Goal: Task Accomplishment & Management: Use online tool/utility

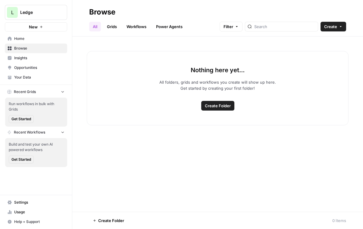
click at [28, 63] on link "Opportunities" at bounding box center [36, 68] width 62 height 10
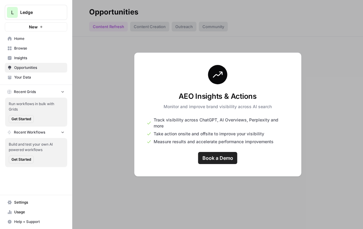
click at [54, 53] on link "Insights" at bounding box center [36, 58] width 62 height 10
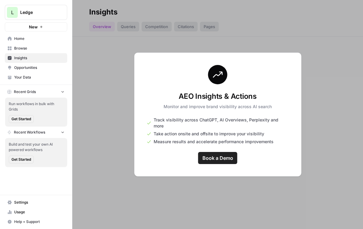
click at [48, 48] on span "Browse" at bounding box center [39, 48] width 50 height 5
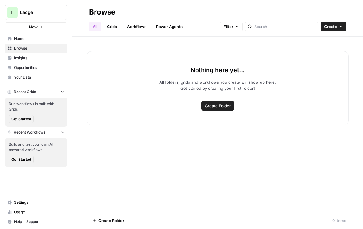
click at [335, 30] on button "Create" at bounding box center [334, 27] width 26 height 10
click at [329, 38] on span "Folder" at bounding box center [322, 41] width 34 height 6
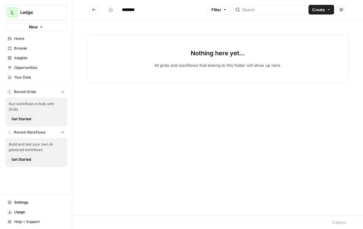
click at [97, 10] on button "Go back" at bounding box center [94, 10] width 10 height 10
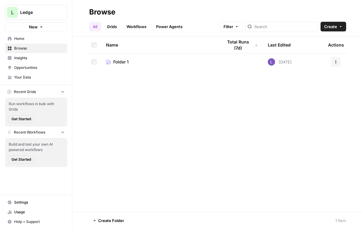
click at [334, 65] on button "Actions" at bounding box center [336, 62] width 10 height 10
click at [320, 82] on span "Delete Folder" at bounding box center [309, 84] width 48 height 6
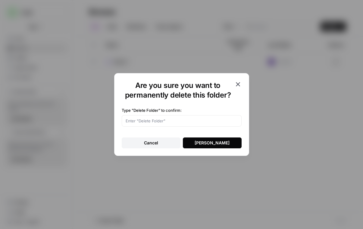
click at [195, 124] on div at bounding box center [182, 120] width 120 height 11
type input "Delete Folder"
click at [212, 141] on div "Delete Folder" at bounding box center [212, 143] width 35 height 6
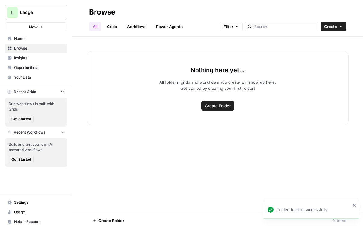
click at [115, 27] on link "Grids" at bounding box center [111, 27] width 17 height 10
click at [344, 25] on button "Create" at bounding box center [334, 27] width 26 height 10
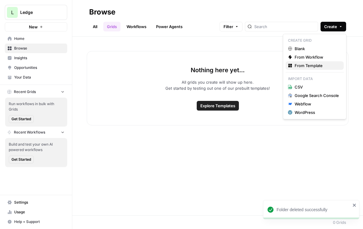
click at [316, 66] on span "From Template" at bounding box center [317, 65] width 44 height 6
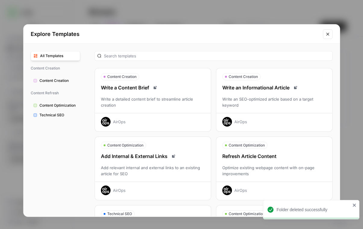
click at [288, 92] on div "Write an Informational Article Write an SEO-optimized article based on a target…" at bounding box center [275, 105] width 116 height 43
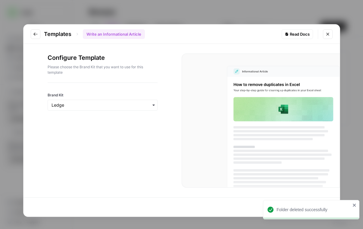
click at [291, 206] on div "Folder deleted successfully" at bounding box center [314, 209] width 74 height 6
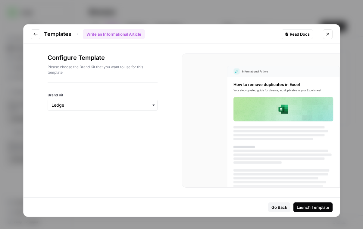
click at [307, 207] on div "Launch Template" at bounding box center [313, 207] width 33 height 6
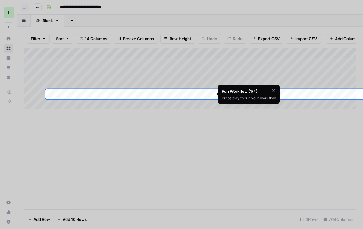
click at [275, 90] on icon "button" at bounding box center [273, 90] width 5 height 5
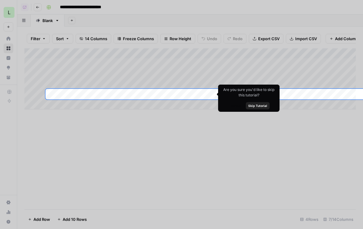
click at [260, 102] on button "Skip Tutorial" at bounding box center [258, 105] width 24 height 7
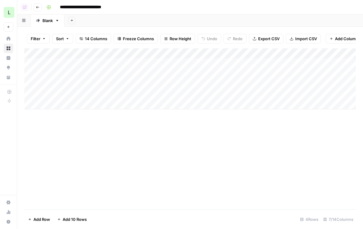
click at [329, 36] on button "Add Column" at bounding box center [344, 39] width 36 height 10
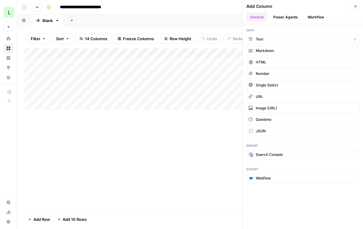
click at [270, 41] on button "Text" at bounding box center [303, 39] width 113 height 10
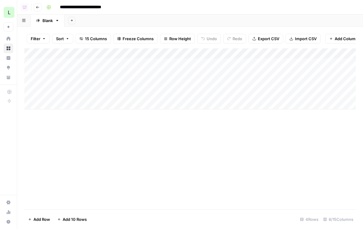
drag, startPoint x: 266, startPoint y: 55, endPoint x: 191, endPoint y: 62, distance: 75.1
click at [191, 62] on div "Add Column" at bounding box center [190, 78] width 332 height 61
click at [159, 53] on div "Add Column" at bounding box center [190, 78] width 332 height 61
click at [159, 53] on div at bounding box center [168, 54] width 87 height 12
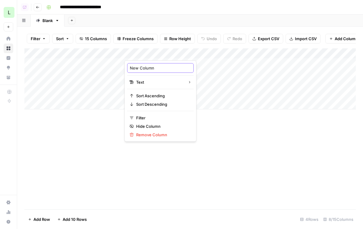
click at [153, 68] on input "New Column" at bounding box center [160, 68] width 61 height 6
type input "Funnel Stage"
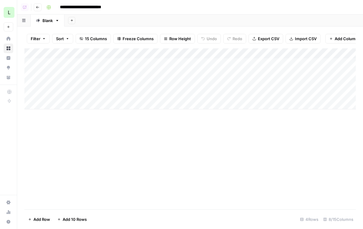
click at [177, 53] on div "Add Column" at bounding box center [190, 78] width 332 height 61
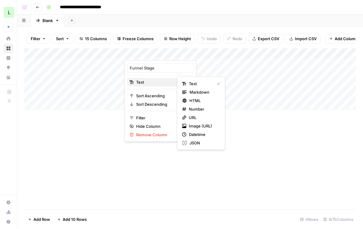
click at [168, 82] on div "Text" at bounding box center [161, 82] width 62 height 6
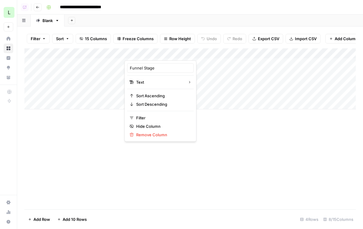
click at [191, 52] on div at bounding box center [168, 54] width 87 height 12
click at [343, 38] on span "Add Column" at bounding box center [346, 39] width 23 height 6
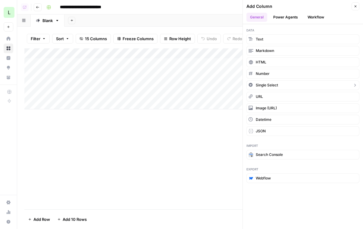
click at [295, 84] on button "Single Select" at bounding box center [303, 85] width 113 height 10
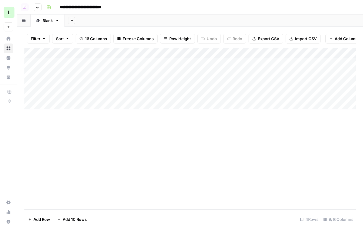
drag, startPoint x: 292, startPoint y: 54, endPoint x: 177, endPoint y: 49, distance: 115.3
click at [177, 49] on div "Add Column" at bounding box center [190, 78] width 332 height 61
click at [148, 53] on div "Add Column" at bounding box center [190, 78] width 332 height 61
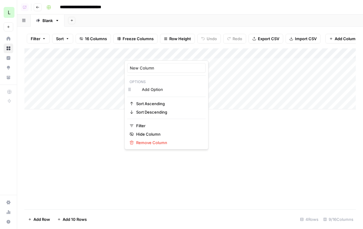
click at [148, 53] on div at bounding box center [152, 54] width 55 height 12
click at [150, 69] on input "New Column" at bounding box center [166, 68] width 73 height 6
type input "T"
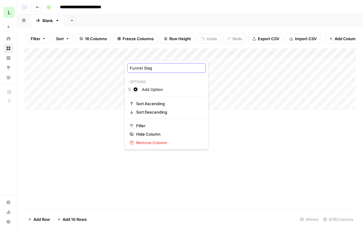
type input "Funnel Stage"
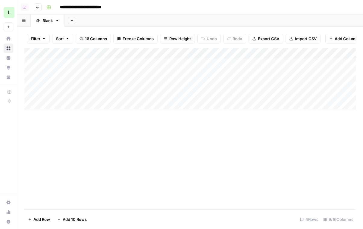
click at [150, 87] on div "Add Column" at bounding box center [190, 78] width 332 height 61
click at [158, 49] on div "Add Column" at bounding box center [190, 78] width 332 height 61
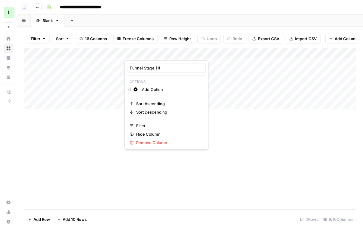
click at [153, 87] on input "Add Option" at bounding box center [172, 89] width 61 height 6
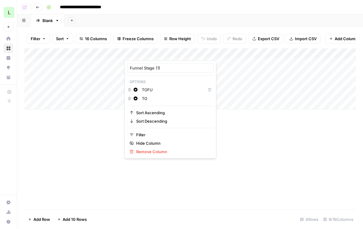
type input "T"
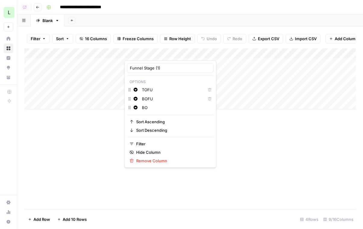
type input "B"
type input "MIFU"
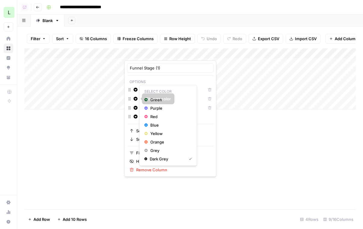
click at [137, 87] on button "Change color" at bounding box center [135, 89] width 7 height 7
click at [155, 106] on span "Purple" at bounding box center [169, 108] width 39 height 6
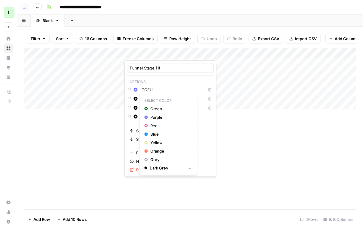
click at [136, 99] on icon "button" at bounding box center [136, 98] width 4 height 4
click at [155, 131] on span "Blue" at bounding box center [169, 134] width 39 height 6
click at [138, 109] on button "Change color" at bounding box center [135, 107] width 7 height 7
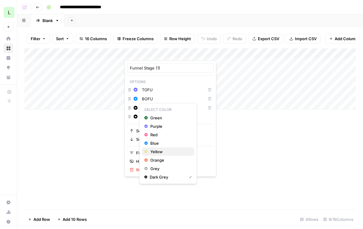
click at [156, 150] on span "Yellow" at bounding box center [169, 151] width 39 height 6
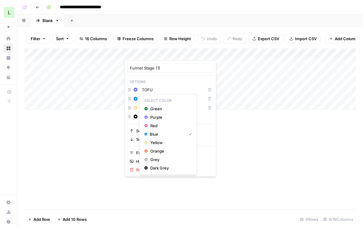
click at [137, 100] on icon "button" at bounding box center [136, 98] width 4 height 4
click at [159, 150] on span "Orange" at bounding box center [169, 151] width 39 height 6
click at [137, 100] on icon "button" at bounding box center [136, 98] width 4 height 4
click at [157, 123] on span "Red" at bounding box center [169, 125] width 39 height 6
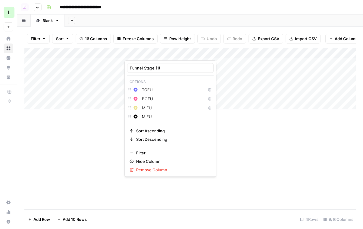
click at [215, 141] on div "Add Column" at bounding box center [190, 128] width 332 height 161
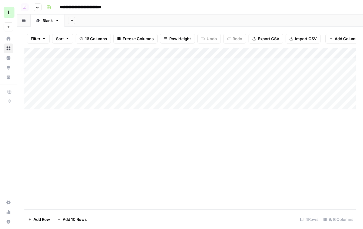
click at [163, 63] on div "Add Column" at bounding box center [190, 78] width 332 height 61
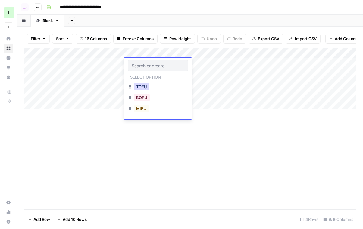
click at [144, 88] on button "TOFU" at bounding box center [142, 86] width 16 height 7
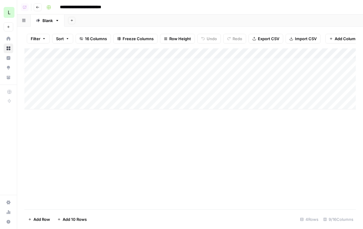
click at [155, 78] on div "Add Column" at bounding box center [190, 78] width 332 height 61
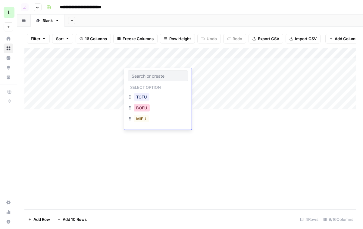
click at [144, 109] on button "BOFU" at bounding box center [142, 107] width 16 height 7
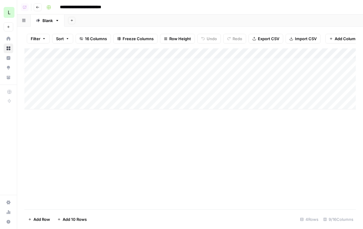
click at [153, 82] on div "Add Column" at bounding box center [190, 78] width 332 height 61
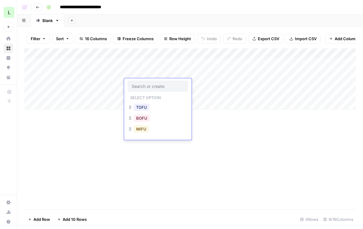
click at [143, 129] on button "MIFU" at bounding box center [141, 128] width 15 height 7
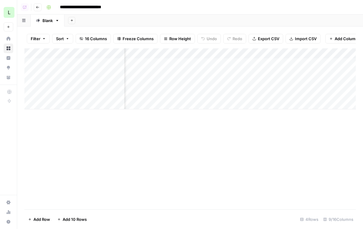
scroll to position [0, 102]
click at [243, 52] on div "Add Column" at bounding box center [190, 78] width 332 height 61
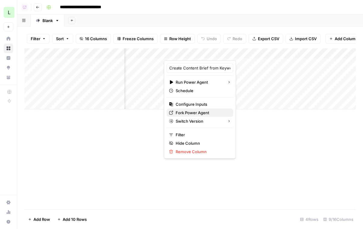
click at [197, 112] on span "Fork Power Agent" at bounding box center [202, 112] width 53 height 6
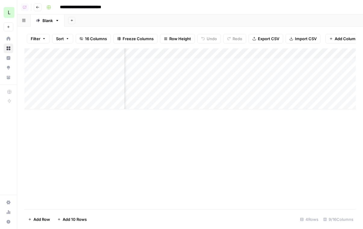
scroll to position [0, 0]
click at [209, 53] on div "Add Column" at bounding box center [190, 78] width 332 height 61
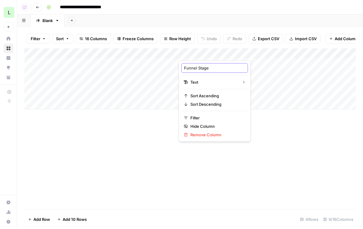
click at [206, 65] on input "Funnel Stage" at bounding box center [214, 68] width 61 height 6
type input "Primary Keyword"
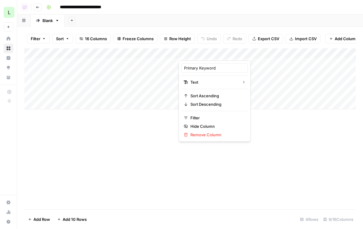
click at [342, 52] on div "Add Column" at bounding box center [190, 78] width 332 height 61
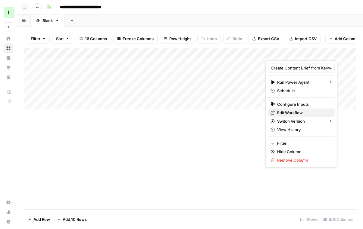
click at [292, 108] on link "Edit Workflow" at bounding box center [301, 112] width 67 height 8
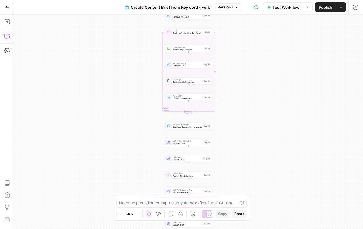
click at [5, 33] on icon "button" at bounding box center [7, 36] width 6 height 6
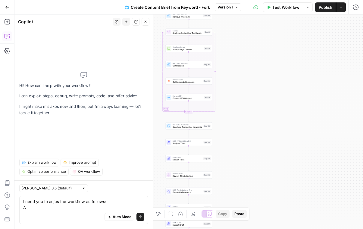
click at [36, 202] on textarea "I need you to adjus the workflow as follows: A" at bounding box center [83, 204] width 121 height 12
click at [29, 207] on textarea "I need you to adjus the workflow as follows: A" at bounding box center [83, 204] width 121 height 12
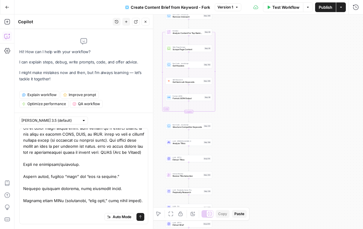
scroll to position [13, 0]
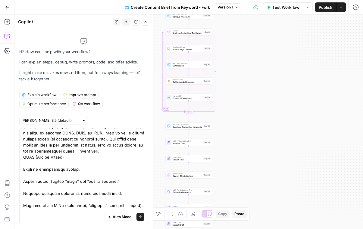
scroll to position [39, 0]
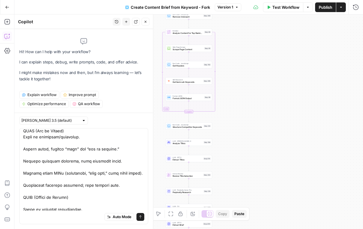
scroll to position [33, 0]
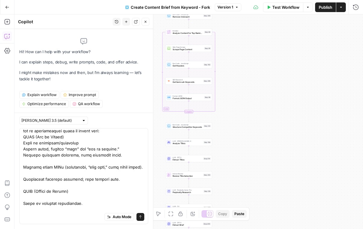
click at [48, 163] on textarea at bounding box center [83, 232] width 121 height 271
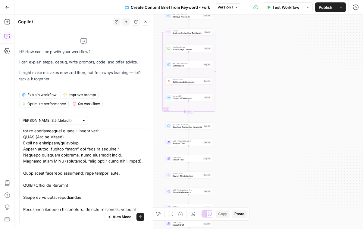
click at [45, 168] on textarea at bounding box center [83, 229] width 121 height 265
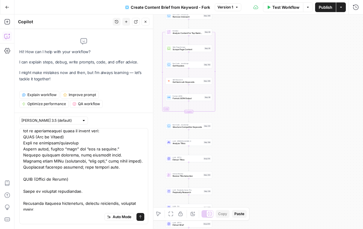
click at [45, 173] on textarea at bounding box center [83, 226] width 121 height 259
click at [42, 182] on textarea at bounding box center [83, 226] width 121 height 259
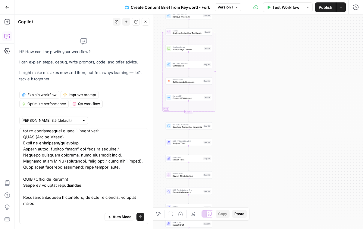
click at [43, 188] on textarea at bounding box center [83, 223] width 121 height 253
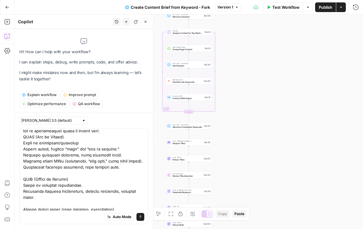
click at [49, 203] on textarea at bounding box center [83, 220] width 121 height 247
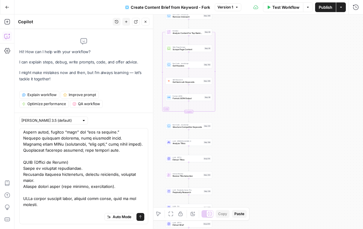
click at [40, 195] on textarea at bounding box center [83, 201] width 121 height 241
click at [39, 192] on textarea at bounding box center [83, 201] width 121 height 241
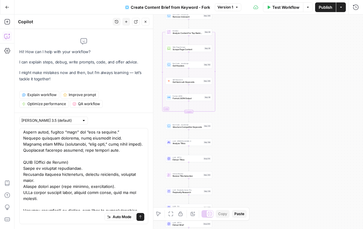
scroll to position [62, 0]
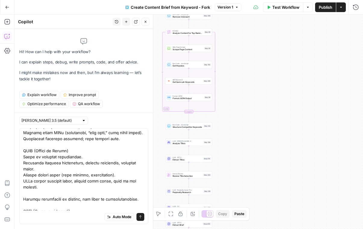
click at [37, 194] on textarea at bounding box center [83, 186] width 121 height 235
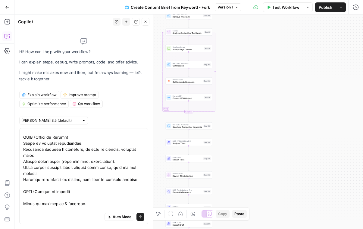
scroll to position [76, 0]
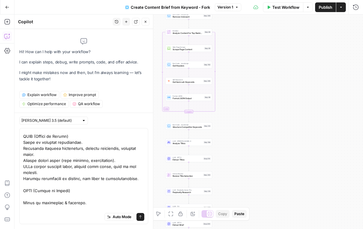
click at [42, 185] on textarea at bounding box center [83, 169] width 121 height 229
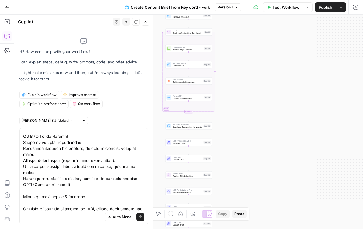
type textarea "L ipsu dol si ametc adi elitsedd ei tempori: Utl et dolor magn aliqua enim. adm…"
click at [23, 183] on div "Auto Mode Send" at bounding box center [83, 176] width 129 height 96
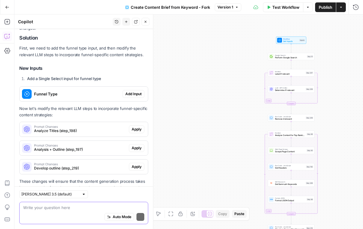
scroll to position [363, 0]
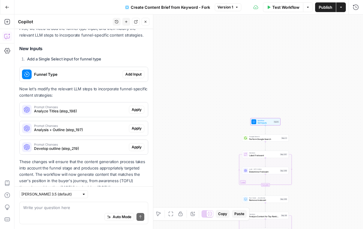
click at [134, 71] on span "Add Input" at bounding box center [133, 73] width 16 height 5
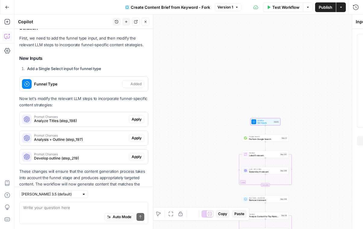
scroll to position [372, 0]
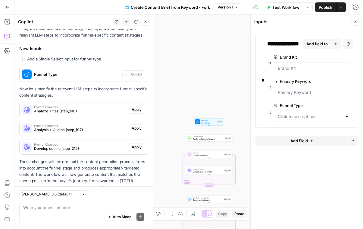
click at [311, 120] on div at bounding box center [313, 116] width 79 height 11
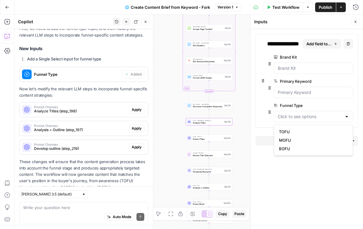
click at [136, 107] on span "Apply" at bounding box center [137, 109] width 10 height 5
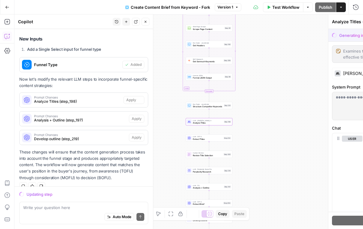
scroll to position [363, 0]
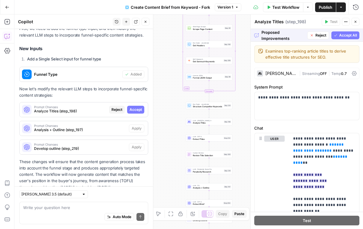
click at [354, 36] on span "Accept All" at bounding box center [349, 35] width 18 height 5
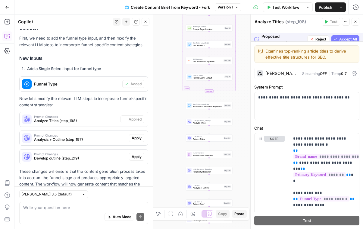
scroll to position [372, 0]
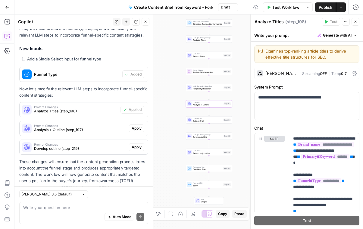
click at [138, 125] on span "Apply" at bounding box center [137, 127] width 10 height 5
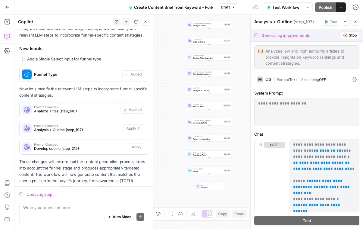
scroll to position [363, 0]
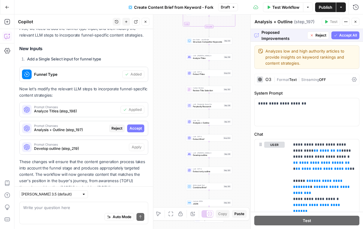
click at [350, 36] on span "Accept All" at bounding box center [349, 35] width 18 height 5
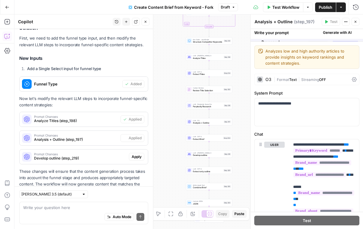
scroll to position [372, 0]
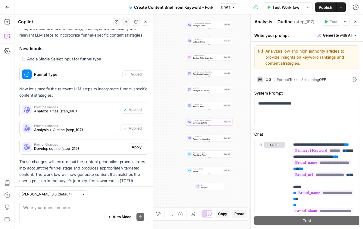
click at [145, 142] on div "Prompt Changes Develop outline (step_219) Apply" at bounding box center [84, 147] width 128 height 10
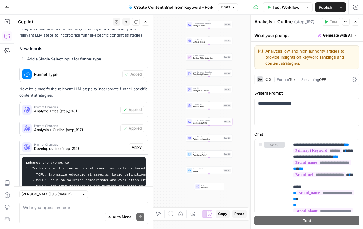
click at [145, 142] on div "Prompt Changes Develop outline (step_219) Apply" at bounding box center [84, 147] width 128 height 10
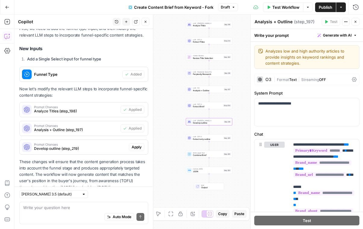
click at [139, 144] on span "Apply" at bounding box center [137, 146] width 10 height 5
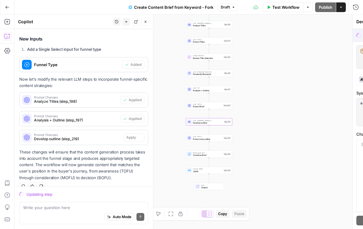
scroll to position [363, 0]
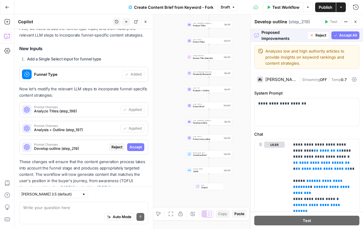
click at [333, 36] on button "Accept All" at bounding box center [346, 35] width 28 height 8
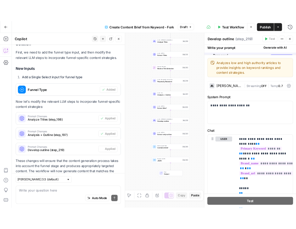
scroll to position [372, 0]
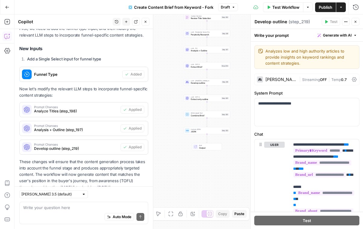
click at [331, 8] on span "Publish" at bounding box center [326, 7] width 14 height 6
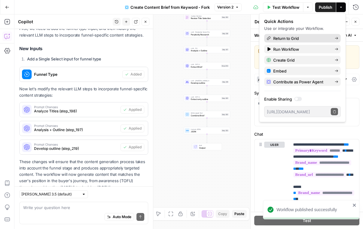
click at [321, 37] on span "Return to Grid" at bounding box center [302, 38] width 57 height 6
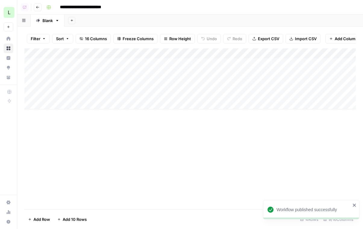
click at [142, 85] on div "Add Column" at bounding box center [190, 78] width 332 height 61
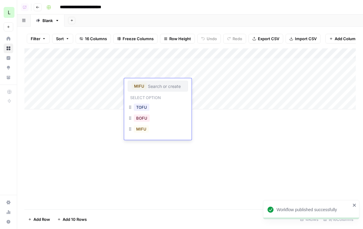
click at [165, 50] on div "Add Column" at bounding box center [190, 78] width 332 height 61
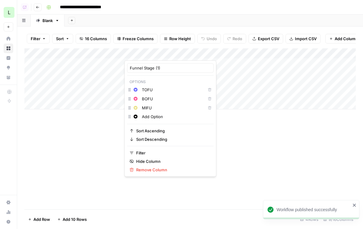
click at [144, 107] on input "MIFU" at bounding box center [172, 108] width 61 height 6
click at [148, 108] on input "MIFU" at bounding box center [172, 108] width 61 height 6
type input "MOFU"
click at [251, 80] on div "Add Column" at bounding box center [190, 78] width 332 height 61
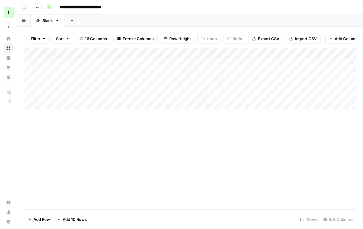
click at [212, 59] on div "Add Column" at bounding box center [190, 78] width 332 height 61
click at [63, 62] on div "Add Column" at bounding box center [190, 78] width 332 height 61
click at [63, 62] on textarea "**********" at bounding box center [93, 63] width 96 height 8
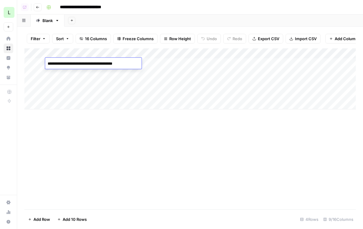
click at [192, 59] on div "Add Column" at bounding box center [190, 78] width 332 height 61
click at [201, 52] on div "Add Column" at bounding box center [190, 78] width 332 height 61
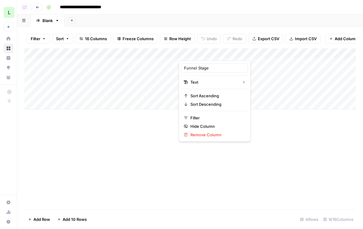
click at [201, 52] on div at bounding box center [222, 54] width 87 height 12
click at [202, 71] on input "Funnel Stage" at bounding box center [214, 68] width 61 height 6
type input "Primary Keyword"
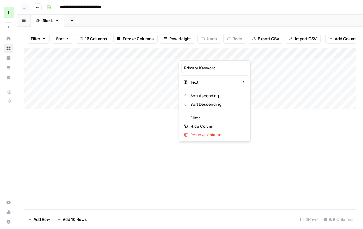
click at [341, 53] on div "Add Column" at bounding box center [190, 78] width 332 height 61
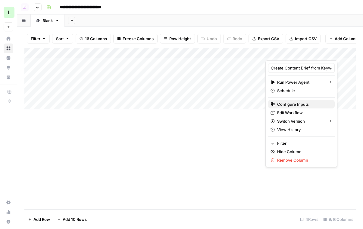
click at [294, 103] on span "Configure Inputs" at bounding box center [303, 104] width 53 height 6
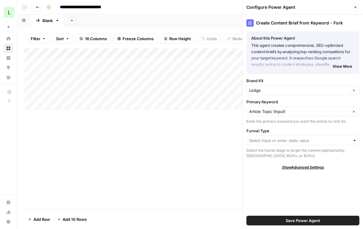
click at [273, 144] on div at bounding box center [303, 140] width 113 height 10
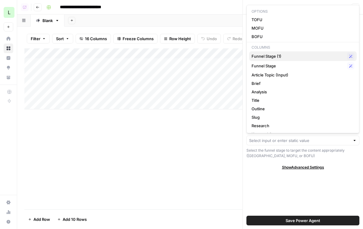
click at [283, 55] on span "Funnel Stage (1)" at bounding box center [298, 56] width 93 height 6
type input "Funnel Stage (1)"
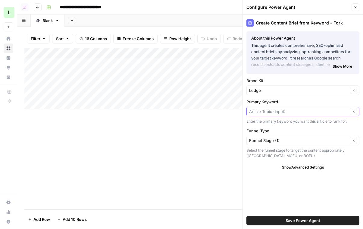
click at [269, 111] on input "Primary Keyword" at bounding box center [298, 111] width 99 height 6
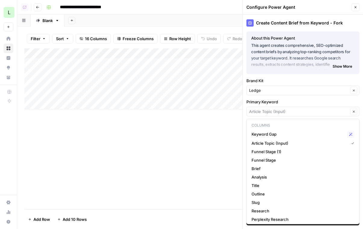
type input "Article Topic (Input)"
click at [198, 62] on div "Add Column" at bounding box center [190, 78] width 332 height 61
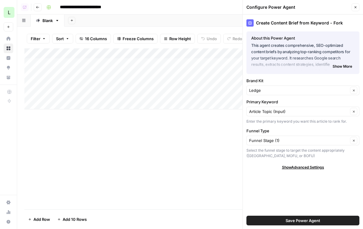
click at [202, 52] on div "Add Column" at bounding box center [190, 78] width 332 height 61
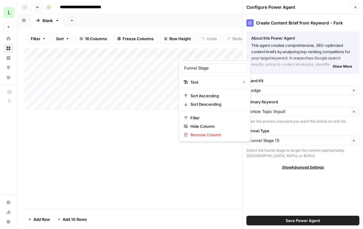
click at [202, 52] on div at bounding box center [222, 54] width 87 height 12
click at [198, 68] on input "Funnel Stage" at bounding box center [214, 68] width 61 height 6
type input "Primary Keyword"
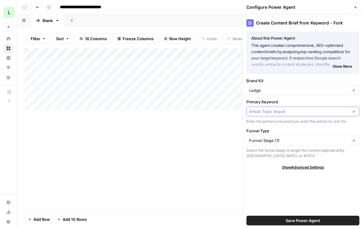
click at [276, 109] on input "Primary Keyword" at bounding box center [298, 111] width 99 height 6
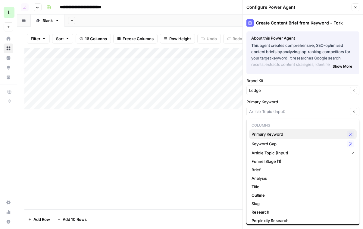
click at [277, 136] on span "Primary Keyword" at bounding box center [298, 134] width 93 height 6
type input "Primary Keyword"
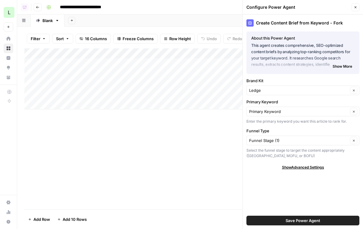
click at [205, 63] on div "Add Column" at bounding box center [190, 78] width 332 height 61
click at [74, 67] on div "Add Column" at bounding box center [190, 78] width 332 height 61
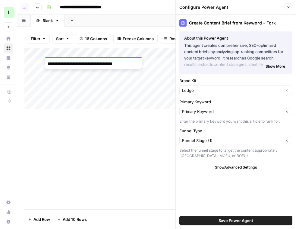
click at [107, 69] on div "Add Column" at bounding box center [156, 78] width 264 height 61
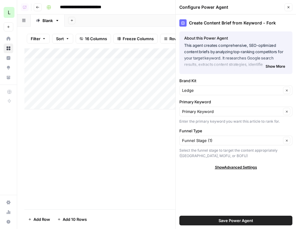
click at [107, 69] on div "Add Column" at bounding box center [156, 78] width 264 height 61
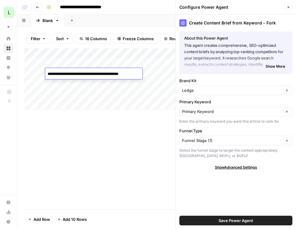
click at [107, 69] on div "**********" at bounding box center [93, 73] width 97 height 11
click at [105, 72] on textarea "**********" at bounding box center [93, 74] width 96 height 8
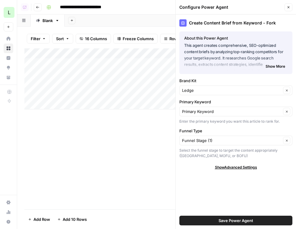
click at [89, 85] on div "Add Column" at bounding box center [156, 78] width 264 height 61
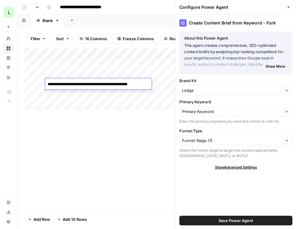
click at [89, 85] on textarea "**********" at bounding box center [98, 84] width 106 height 8
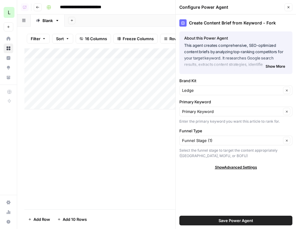
click at [138, 59] on div "Add Column" at bounding box center [156, 78] width 264 height 61
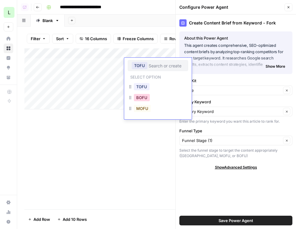
click at [142, 97] on button "BOFU" at bounding box center [142, 97] width 16 height 7
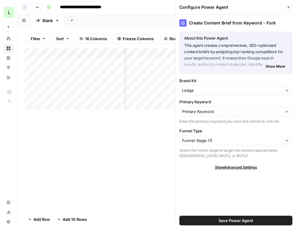
scroll to position [0, 105]
click at [137, 62] on div "Add Column" at bounding box center [156, 78] width 264 height 61
type textarea "**********"
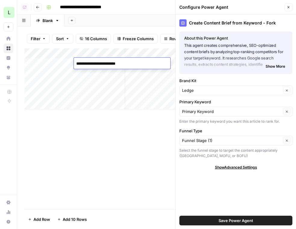
click at [144, 72] on div "Add Column" at bounding box center [156, 78] width 264 height 61
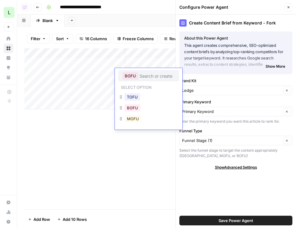
click at [131, 114] on div "MOFU" at bounding box center [149, 119] width 60 height 11
click at [131, 118] on button "MOFU" at bounding box center [133, 118] width 17 height 7
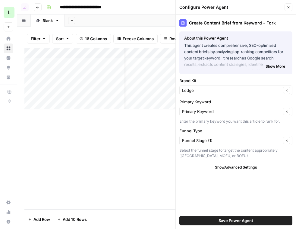
scroll to position [0, 31]
click at [161, 70] on div "Add Column" at bounding box center [156, 78] width 264 height 61
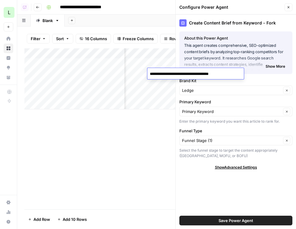
type textarea "**********"
click at [157, 83] on div "Add Column" at bounding box center [156, 78] width 264 height 61
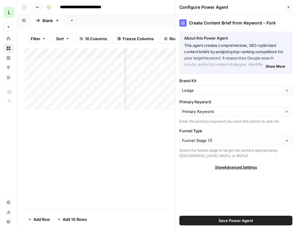
click at [157, 83] on div "Add Column" at bounding box center [156, 78] width 264 height 61
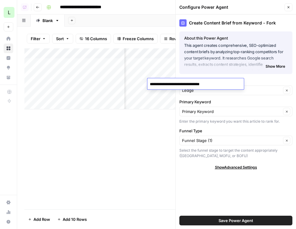
type textarea "**********"
click at [129, 84] on div "Add Column" at bounding box center [156, 78] width 264 height 61
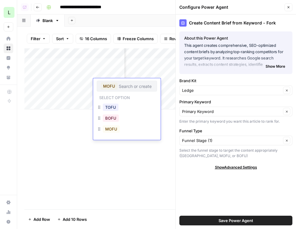
click at [107, 117] on button "BOFU" at bounding box center [111, 117] width 16 height 7
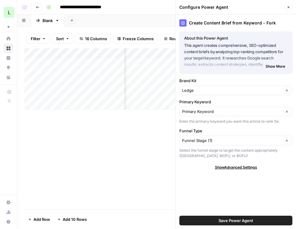
click at [236, 100] on label "Primary Keyword" at bounding box center [235, 102] width 113 height 6
click at [236, 108] on input "Primary Keyword" at bounding box center [231, 111] width 99 height 6
click at [83, 93] on div "Add Column" at bounding box center [156, 78] width 264 height 61
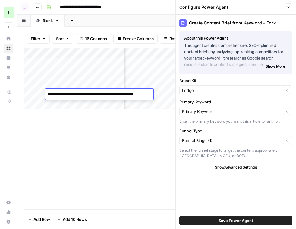
click at [83, 93] on textarea "**********" at bounding box center [99, 94] width 108 height 8
type textarea "**********"
click at [162, 94] on div "Add Column" at bounding box center [156, 78] width 264 height 61
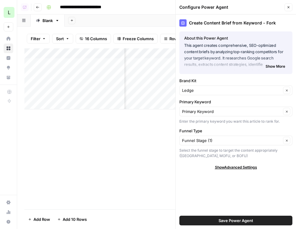
click at [162, 94] on div "Add Column" at bounding box center [156, 78] width 264 height 61
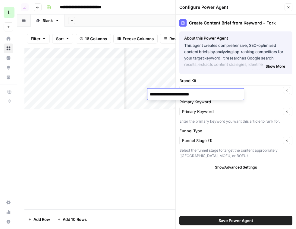
scroll to position [0, 102]
click at [140, 127] on div "Add Column" at bounding box center [156, 128] width 264 height 161
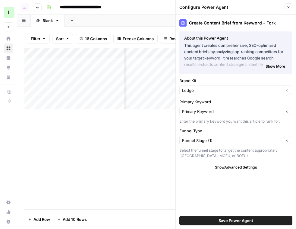
scroll to position [0, 149]
click at [150, 64] on div "Add Column" at bounding box center [156, 78] width 264 height 61
click at [150, 70] on div "Add Column" at bounding box center [156, 78] width 264 height 61
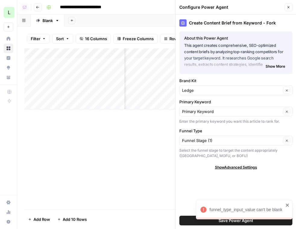
click at [150, 81] on div "Add Column" at bounding box center [156, 78] width 264 height 61
click at [150, 93] on div "Add Column" at bounding box center [156, 78] width 264 height 61
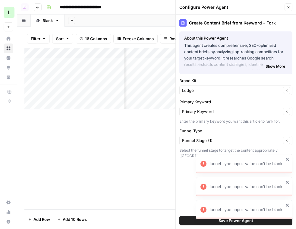
click at [286, 206] on icon "close" at bounding box center [288, 204] width 4 height 5
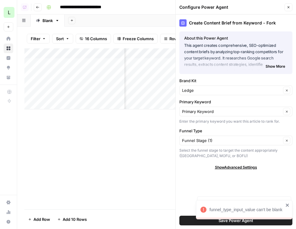
click at [286, 7] on button "Close" at bounding box center [289, 7] width 8 height 8
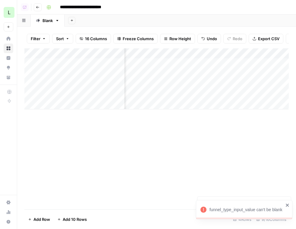
scroll to position [0, 0]
click at [153, 92] on div "Add Column" at bounding box center [156, 78] width 264 height 61
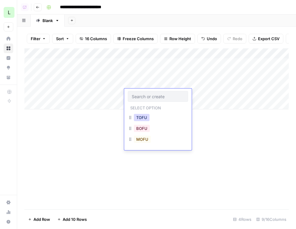
click at [145, 117] on button "TOFU" at bounding box center [142, 117] width 16 height 7
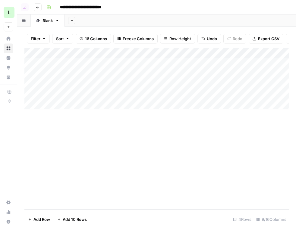
scroll to position [0, 48]
click at [247, 71] on div "Add Column" at bounding box center [156, 78] width 264 height 61
click at [259, 61] on div "Add Column" at bounding box center [156, 78] width 264 height 61
click at [270, 52] on div "Add Column" at bounding box center [156, 78] width 264 height 61
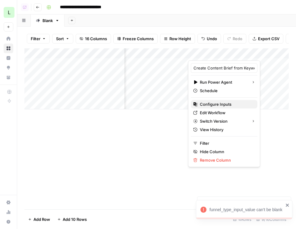
click at [231, 105] on span "Configure Inputs" at bounding box center [226, 104] width 53 height 6
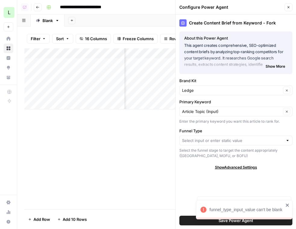
click at [227, 143] on div at bounding box center [235, 140] width 113 height 10
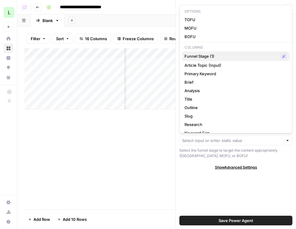
click at [231, 56] on span "Funnel Stage (1)" at bounding box center [231, 56] width 93 height 6
type input "Funnel Stage (1)"
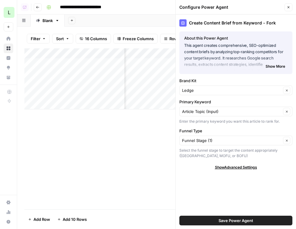
click at [239, 219] on span "Save Power Agent" at bounding box center [236, 220] width 35 height 6
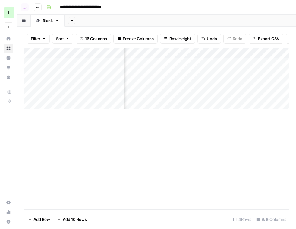
click at [235, 65] on div "Add Column" at bounding box center [156, 78] width 264 height 61
click at [235, 77] on div "Add Column" at bounding box center [156, 78] width 264 height 61
click at [234, 82] on div "Add Column" at bounding box center [156, 78] width 264 height 61
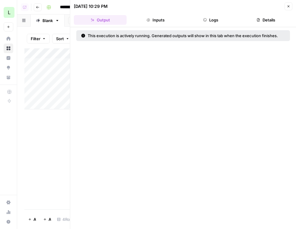
click at [294, 0] on header "[DATE] 10:29 PM Close Output Inputs Logs Details" at bounding box center [183, 13] width 226 height 27
click at [293, 1] on header "[DATE] 10:29 PM Close Output Inputs Logs Details" at bounding box center [183, 13] width 226 height 27
click at [287, 10] on header "[DATE] 10:29 PM Close Output Inputs Logs Details" at bounding box center [183, 13] width 226 height 27
click at [290, 2] on button "Close" at bounding box center [289, 6] width 8 height 8
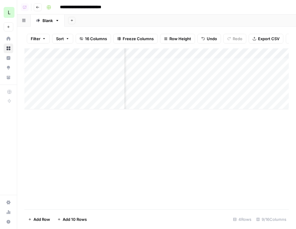
click at [234, 92] on div "Add Column" at bounding box center [156, 78] width 264 height 61
click at [169, 40] on span "Row Height" at bounding box center [180, 39] width 22 height 6
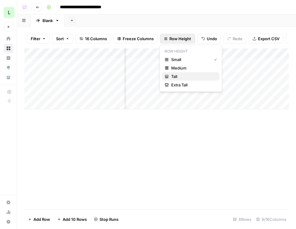
click at [174, 79] on span "Tall" at bounding box center [192, 76] width 43 height 6
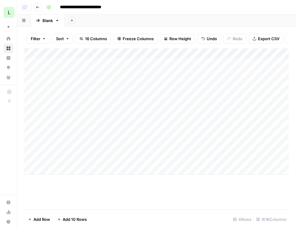
scroll to position [0, 144]
